Goal: Task Accomplishment & Management: Manage account settings

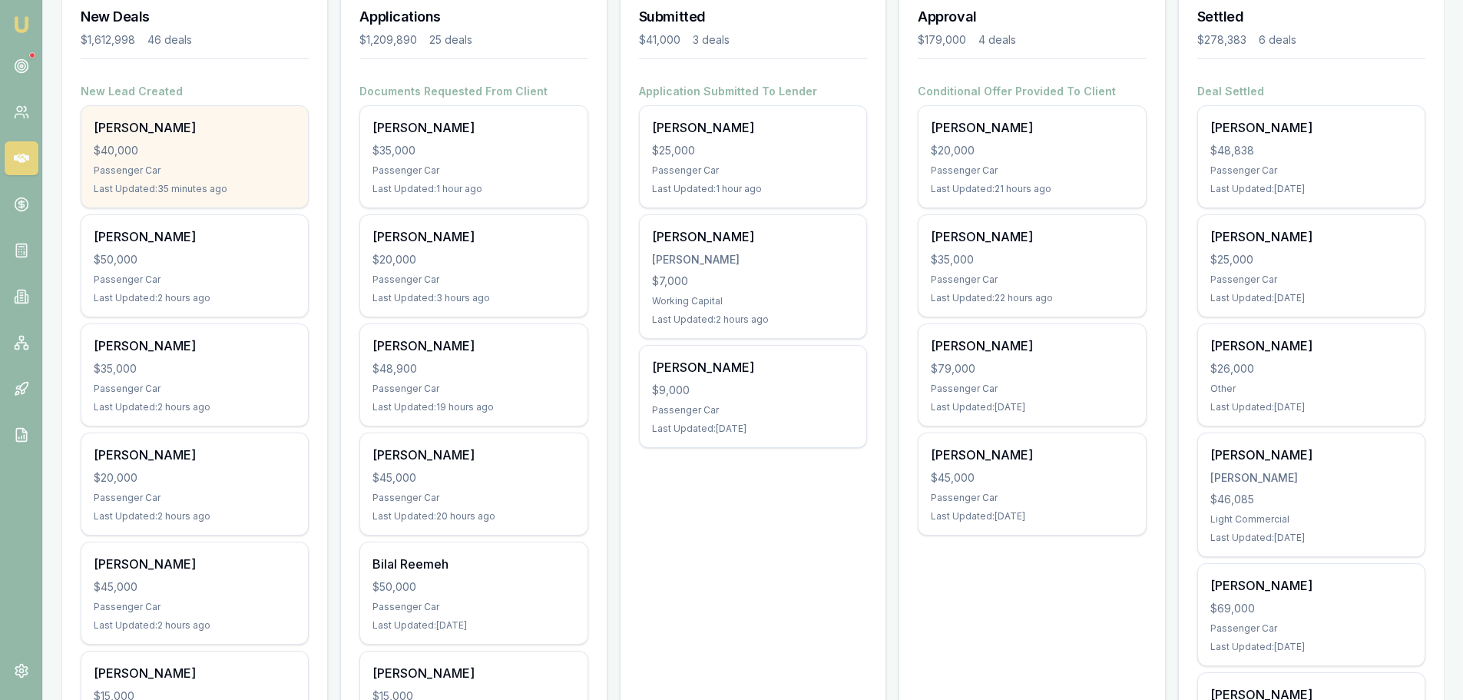
click at [198, 151] on div "$40,000" at bounding box center [195, 150] width 202 height 15
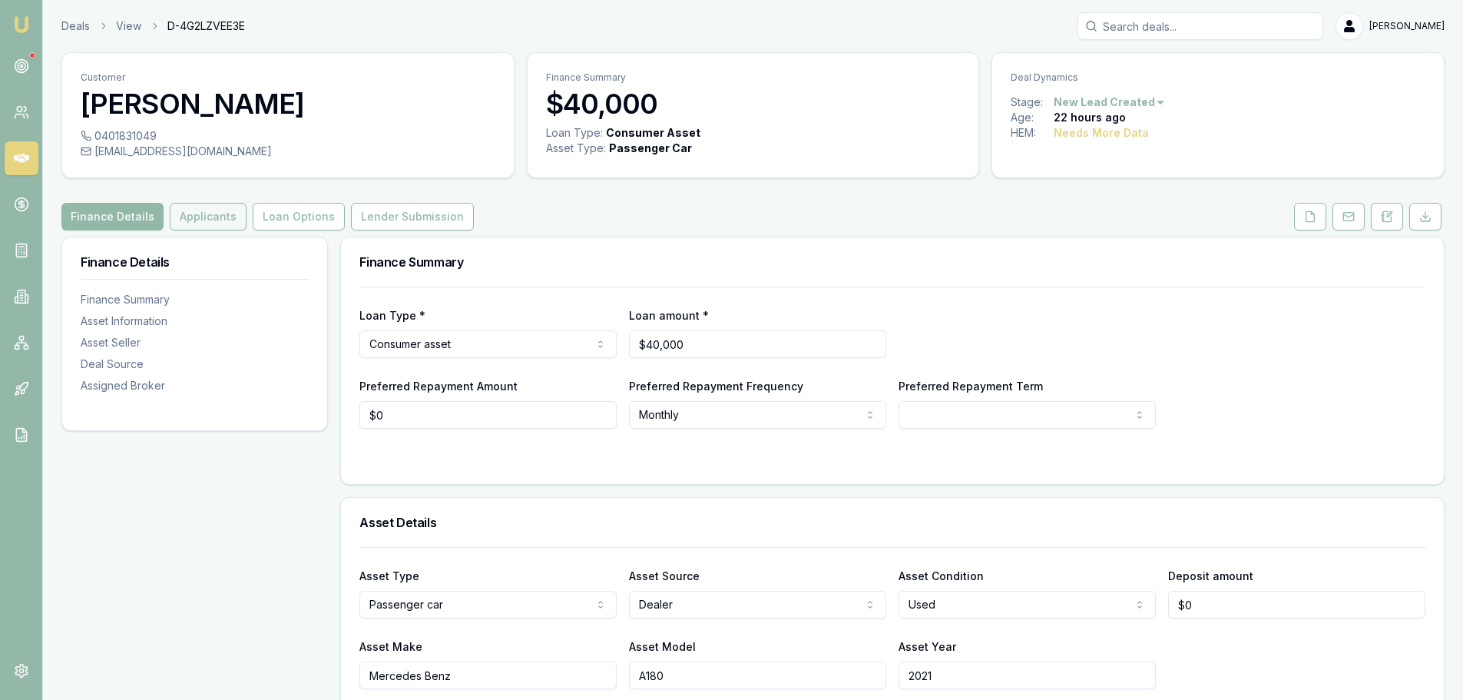
click at [207, 217] on button "Applicants" at bounding box center [208, 217] width 77 height 28
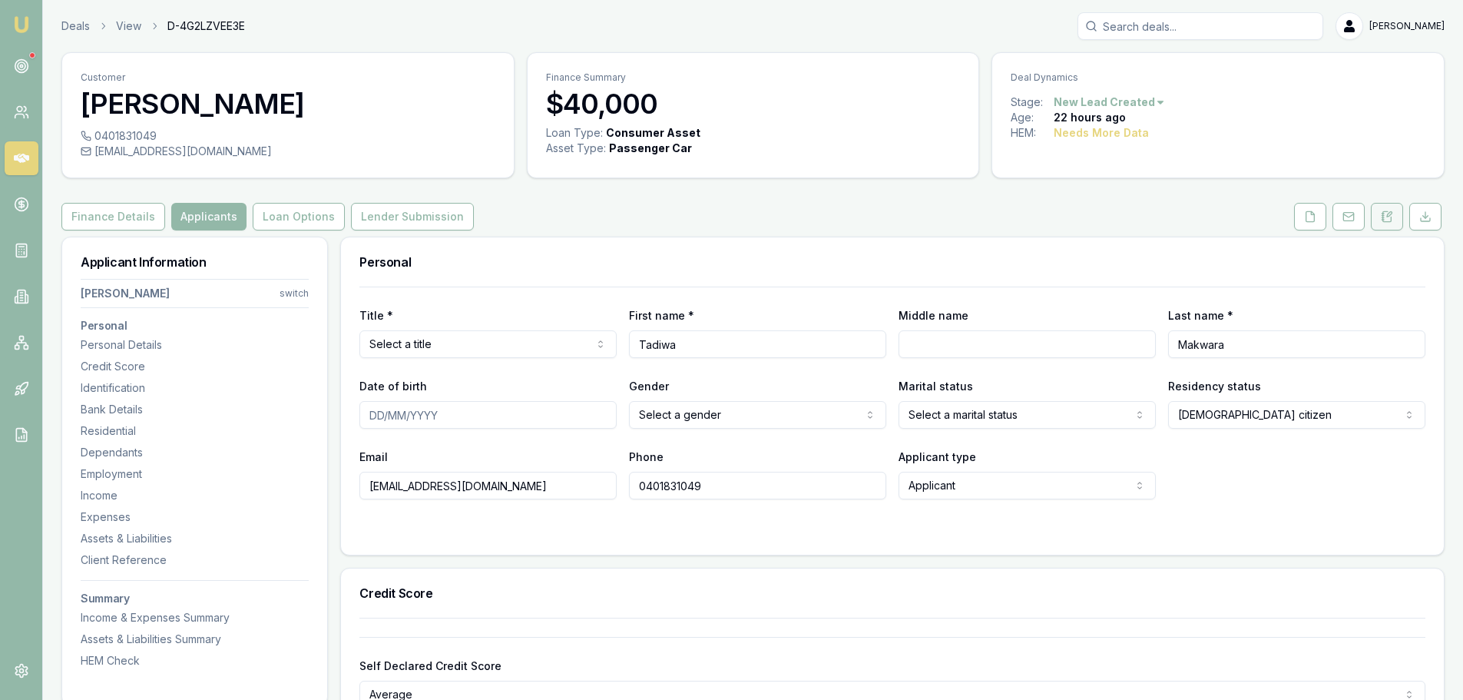
click at [1392, 216] on icon at bounding box center [1387, 216] width 12 height 12
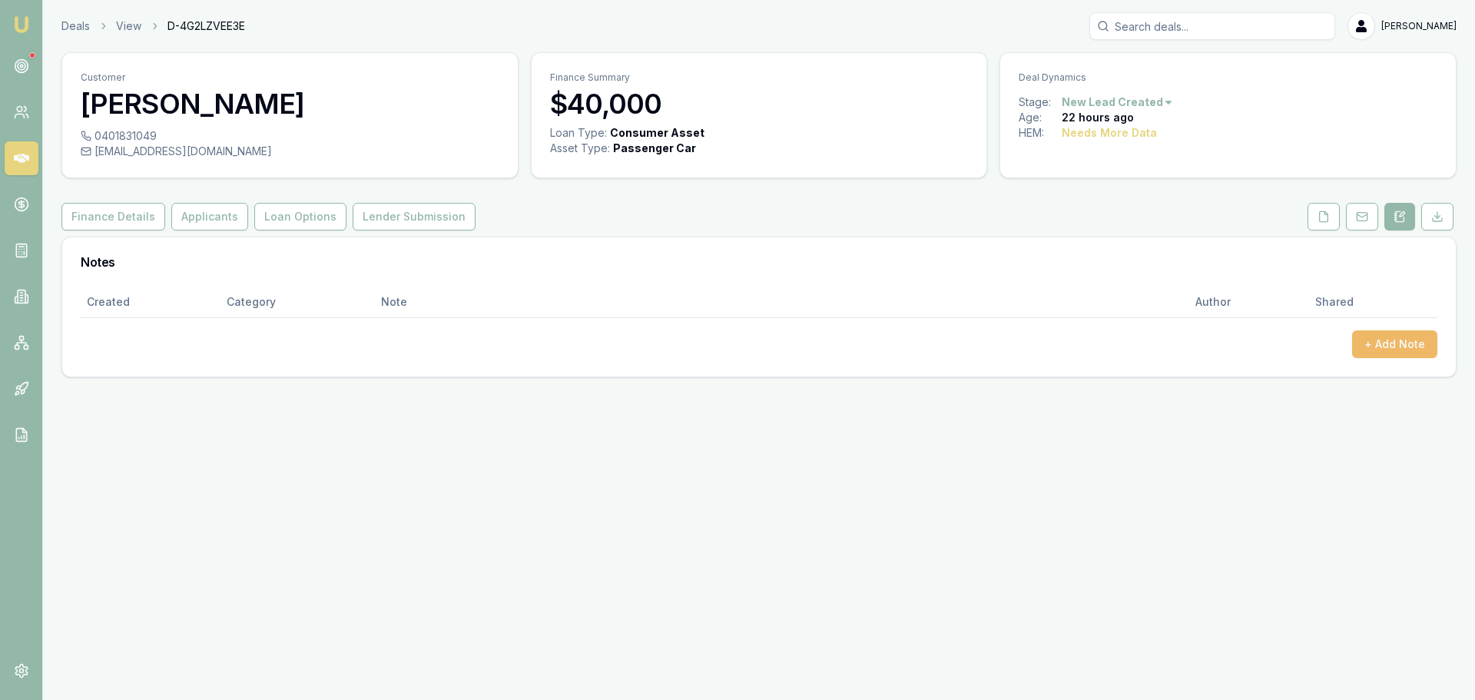
click at [1368, 343] on button "+ Add Note" at bounding box center [1394, 344] width 85 height 28
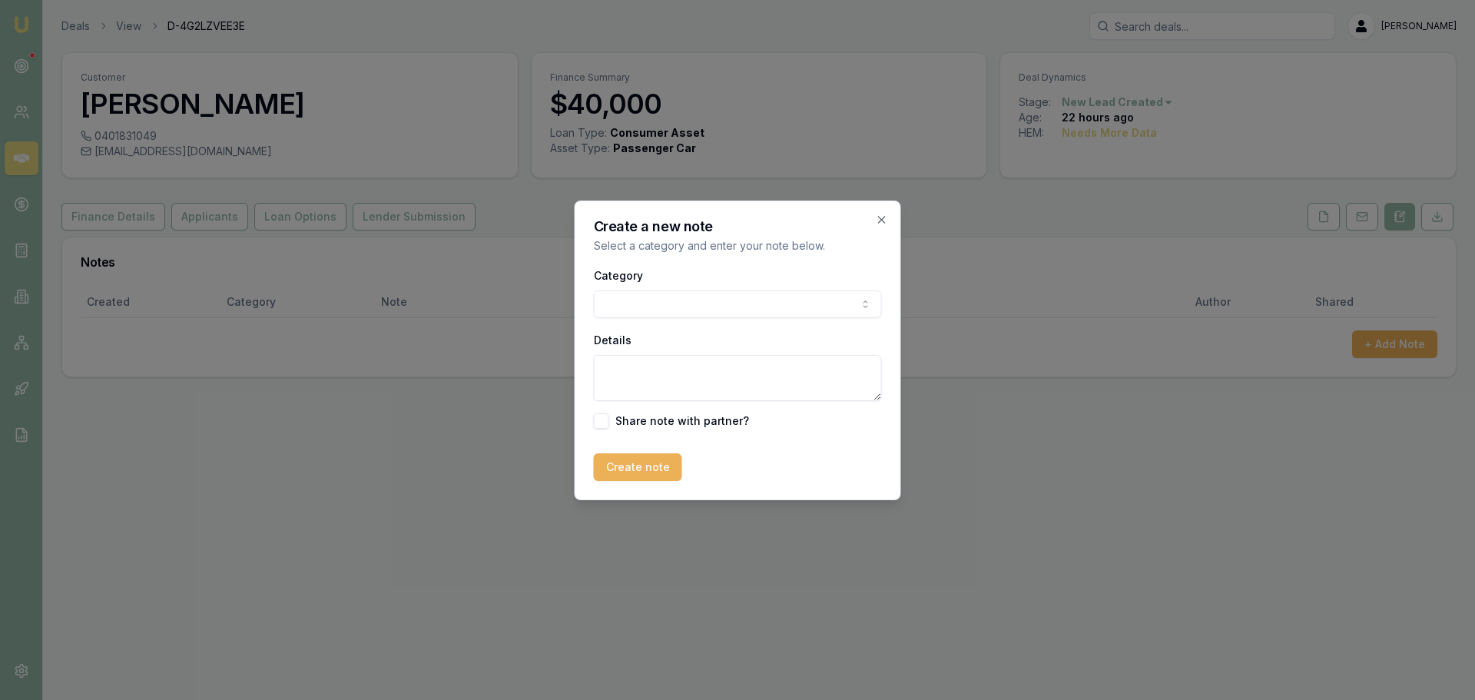
click at [764, 303] on body "Emu Broker Deals View D-4G2LZVEE3E Erin Shield Toggle Menu Customer Tadiwa Makw…" at bounding box center [737, 350] width 1475 height 700
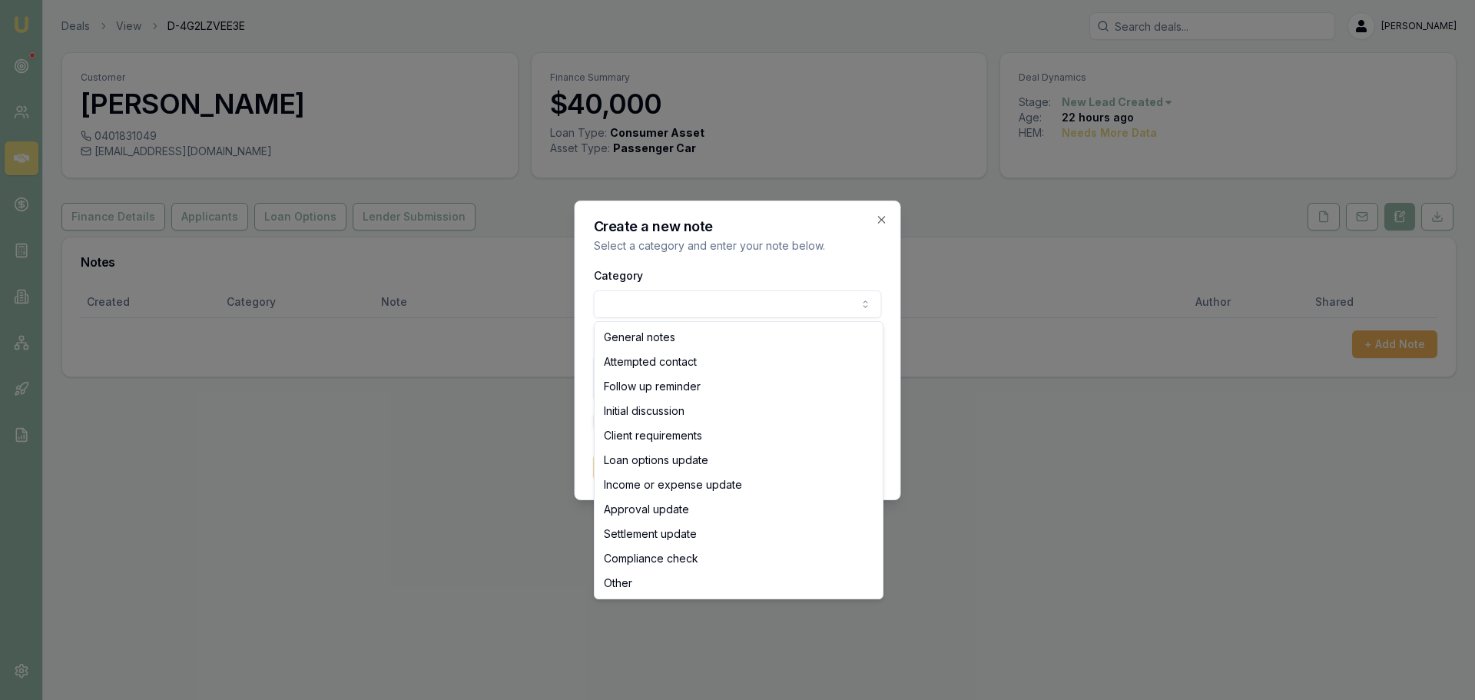
select select "ATTEMPTED_CONTACT"
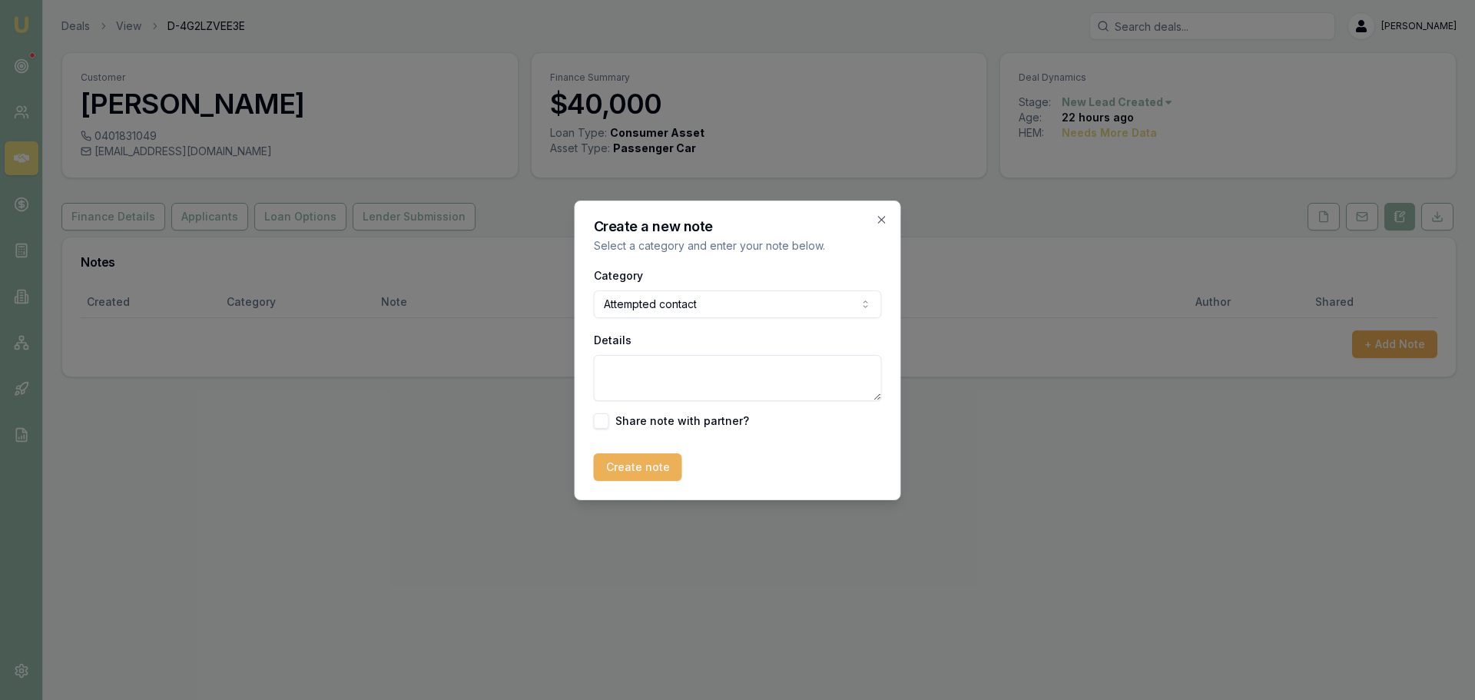
click at [696, 370] on textarea "Details" at bounding box center [738, 378] width 288 height 46
type textarea "Sent intro text"
click at [651, 468] on button "Create note" at bounding box center [638, 467] width 88 height 28
